Goal: Find specific page/section: Find specific page/section

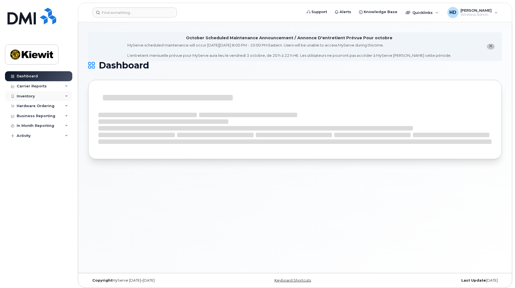
drag, startPoint x: 65, startPoint y: 94, endPoint x: 66, endPoint y: 97, distance: 3.5
click at [65, 94] on div "Inventory" at bounding box center [38, 96] width 67 height 10
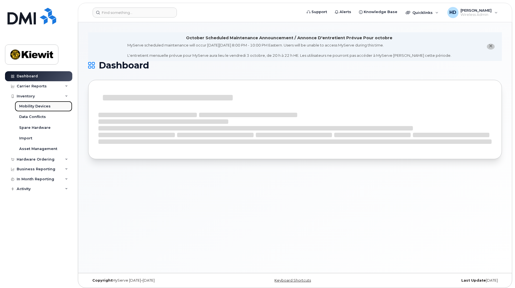
drag, startPoint x: 34, startPoint y: 107, endPoint x: 38, endPoint y: 105, distance: 4.6
click at [34, 106] on div "Mobility Devices" at bounding box center [34, 106] width 31 height 5
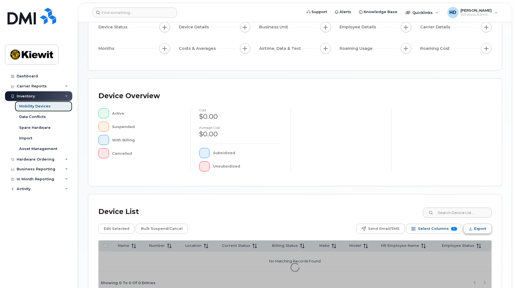
scroll to position [94, 0]
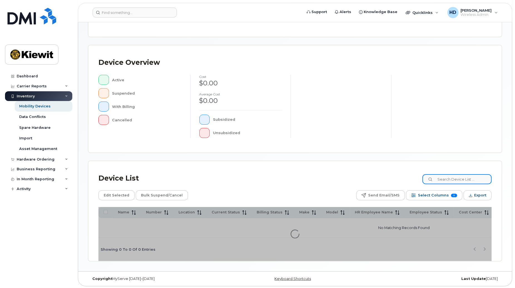
click at [469, 181] on input at bounding box center [457, 179] width 69 height 10
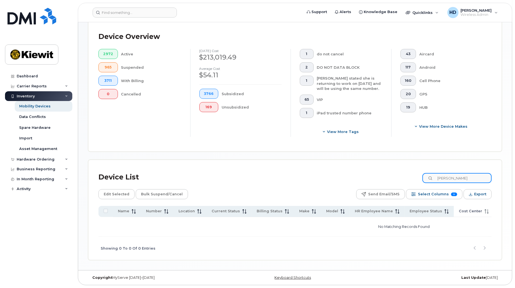
scroll to position [135, 0]
click at [475, 175] on input "[PERSON_NAME]" at bounding box center [457, 178] width 69 height 10
type input "[PERSON_NAME]"
click at [37, 243] on div "Dashboard Carrier Reports Monthly Billing Data Daily Data Pooling Data Behavior…" at bounding box center [39, 175] width 69 height 208
